Goal: Navigation & Orientation: Go to known website

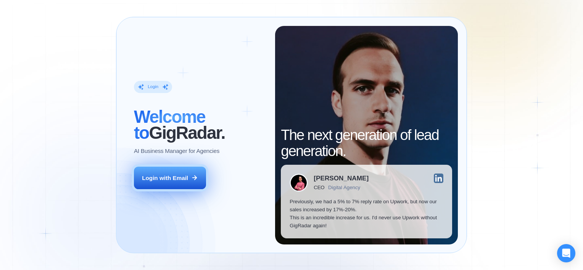
click at [171, 172] on button "Login with Email" at bounding box center [170, 178] width 72 height 23
click at [179, 180] on div "Login with Email" at bounding box center [165, 178] width 46 height 8
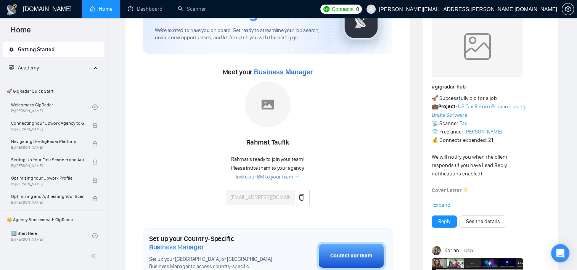
scroll to position [38, 0]
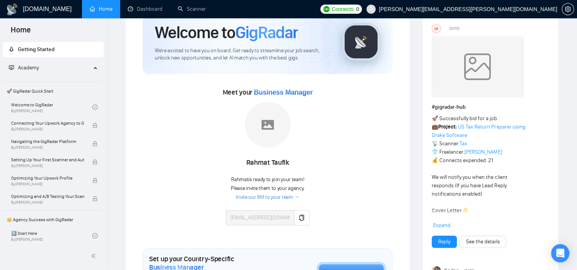
click at [267, 198] on link "Invite our BM to your team →" at bounding box center [268, 197] width 64 height 7
